Goal: Task Accomplishment & Management: Manage account settings

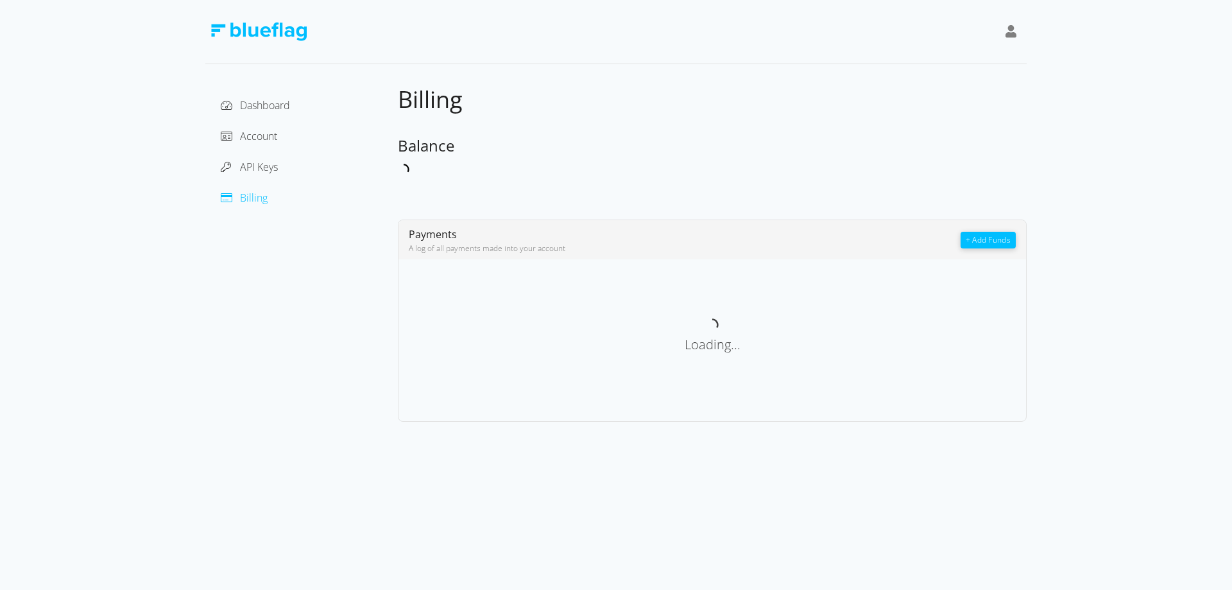
click at [103, 11] on div "Dashboard Account API Keys Billing Billing Balance Payments A log of all paymen…" at bounding box center [616, 211] width 1232 height 422
drag, startPoint x: 71, startPoint y: 24, endPoint x: 488, endPoint y: 77, distance: 420.6
click at [488, 77] on div "Dashboard Account API Keys Billing Billing Balance Payments A log of all paymen…" at bounding box center [616, 211] width 1232 height 422
click at [488, 77] on div "Dashboard Account API Keys Billing Billing Balance Payments A log of all paymen…" at bounding box center [616, 211] width 822 height 422
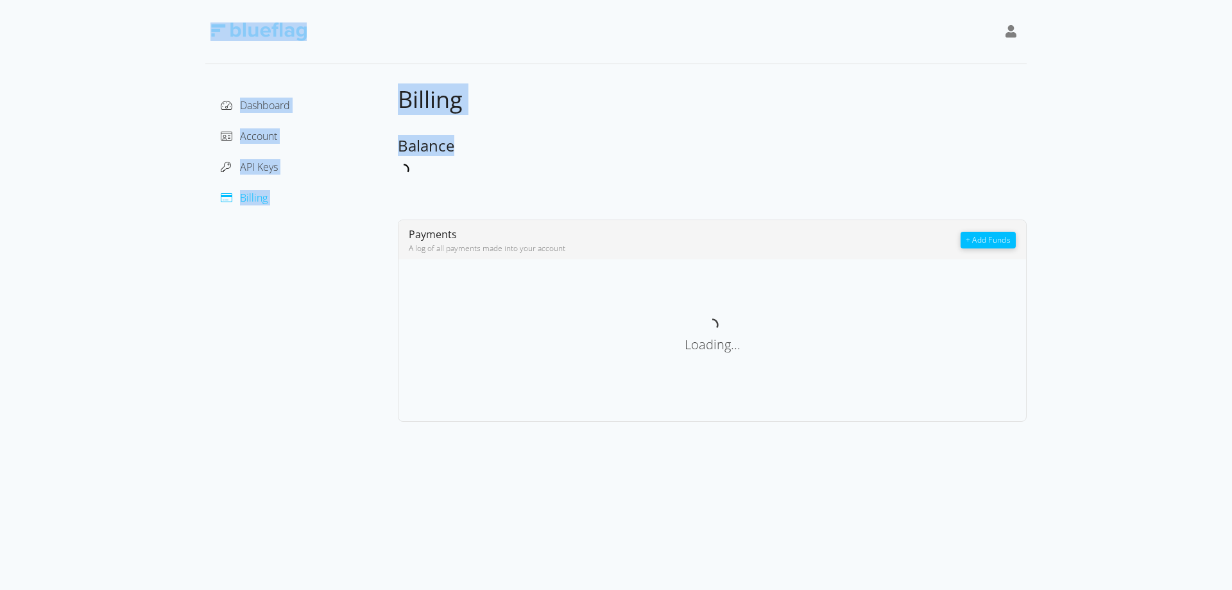
drag, startPoint x: 472, startPoint y: 149, endPoint x: 160, endPoint y: 24, distance: 335.5
click at [160, 24] on div "Dashboard Account API Keys Billing Billing Balance Payments A log of all paymen…" at bounding box center [616, 211] width 1232 height 422
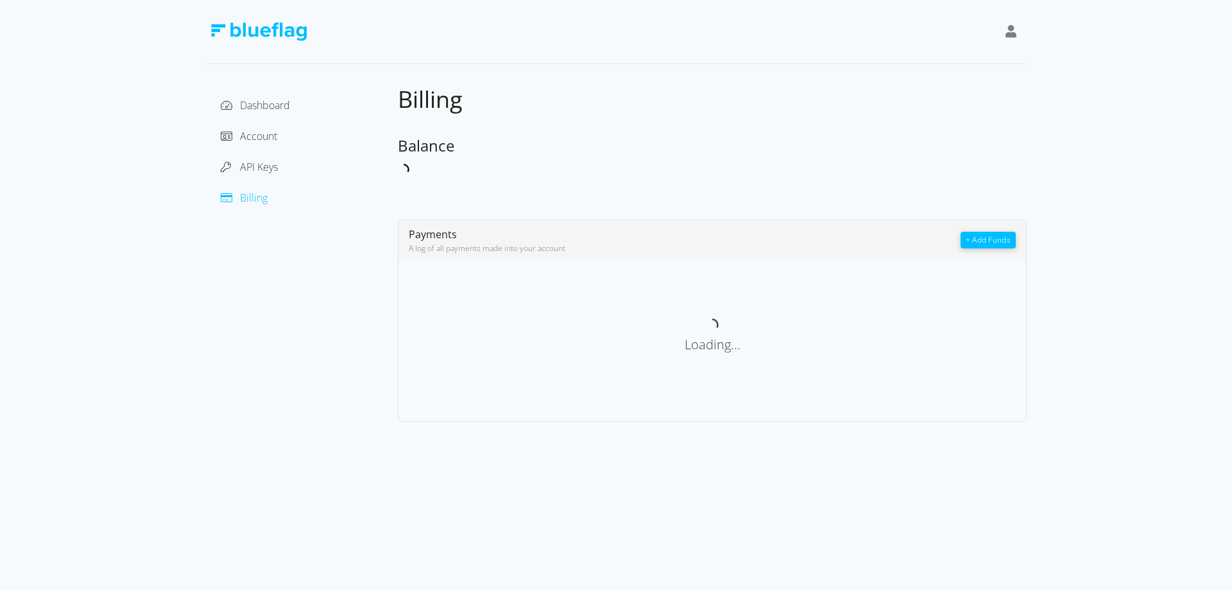
click at [154, 22] on div "Dashboard Account API Keys Billing Billing Balance Payments A log of all paymen…" at bounding box center [616, 211] width 1232 height 422
click at [121, 19] on div "Dashboard Account API Keys Billing Billing Balance Payments A log of all paymen…" at bounding box center [616, 211] width 1232 height 422
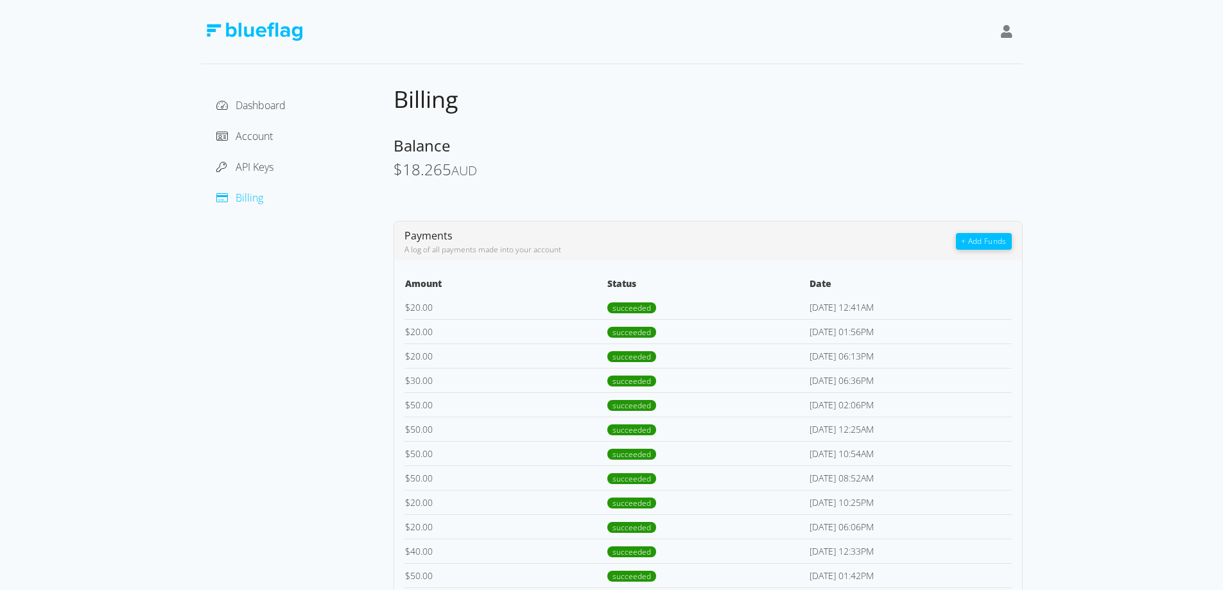
drag, startPoint x: 114, startPoint y: 30, endPoint x: 92, endPoint y: 15, distance: 26.3
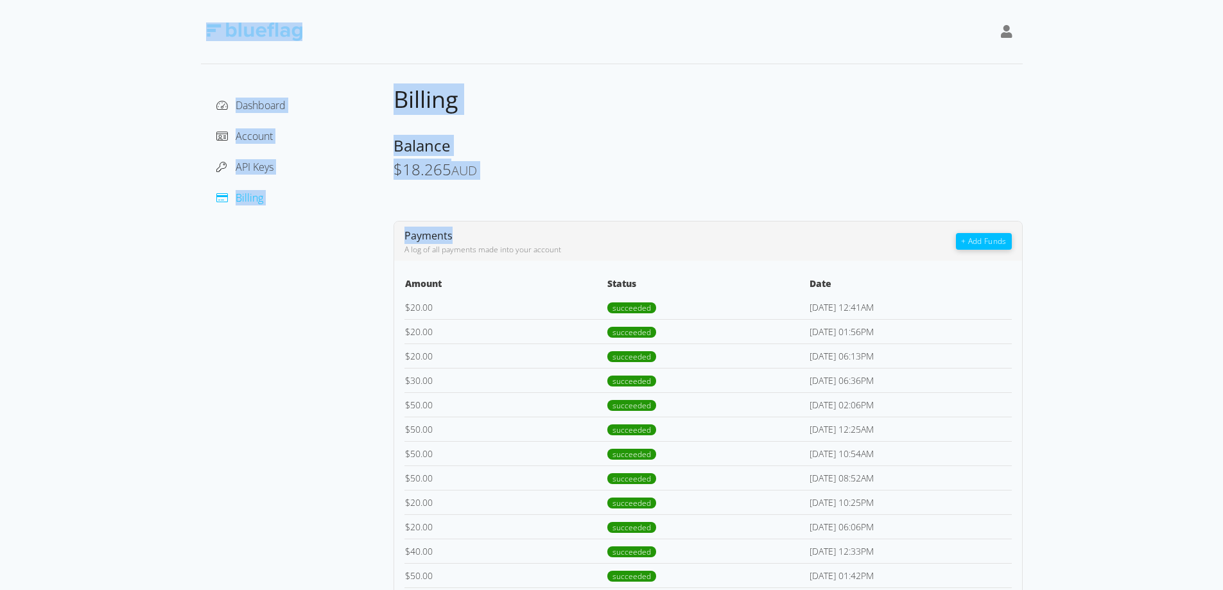
drag, startPoint x: 211, startPoint y: 54, endPoint x: 529, endPoint y: 181, distance: 342.2
drag, startPoint x: 469, startPoint y: 175, endPoint x: 80, endPoint y: 10, distance: 422.8
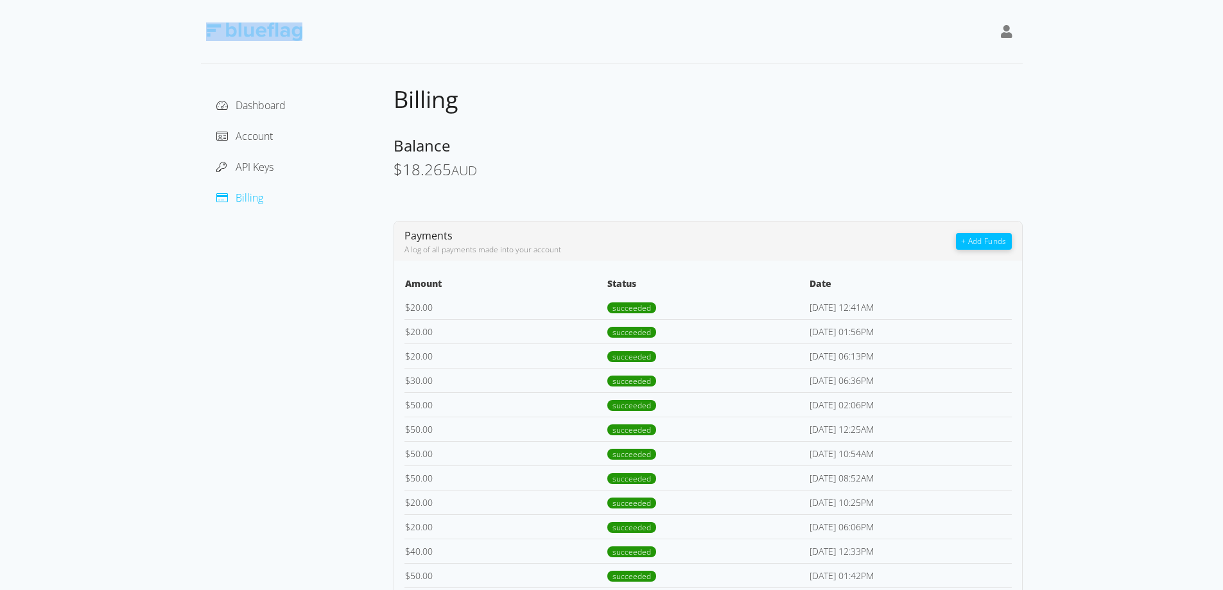
click at [601, 97] on div "Billing" at bounding box center [707, 100] width 629 height 30
